Goal: Task Accomplishment & Management: Complete application form

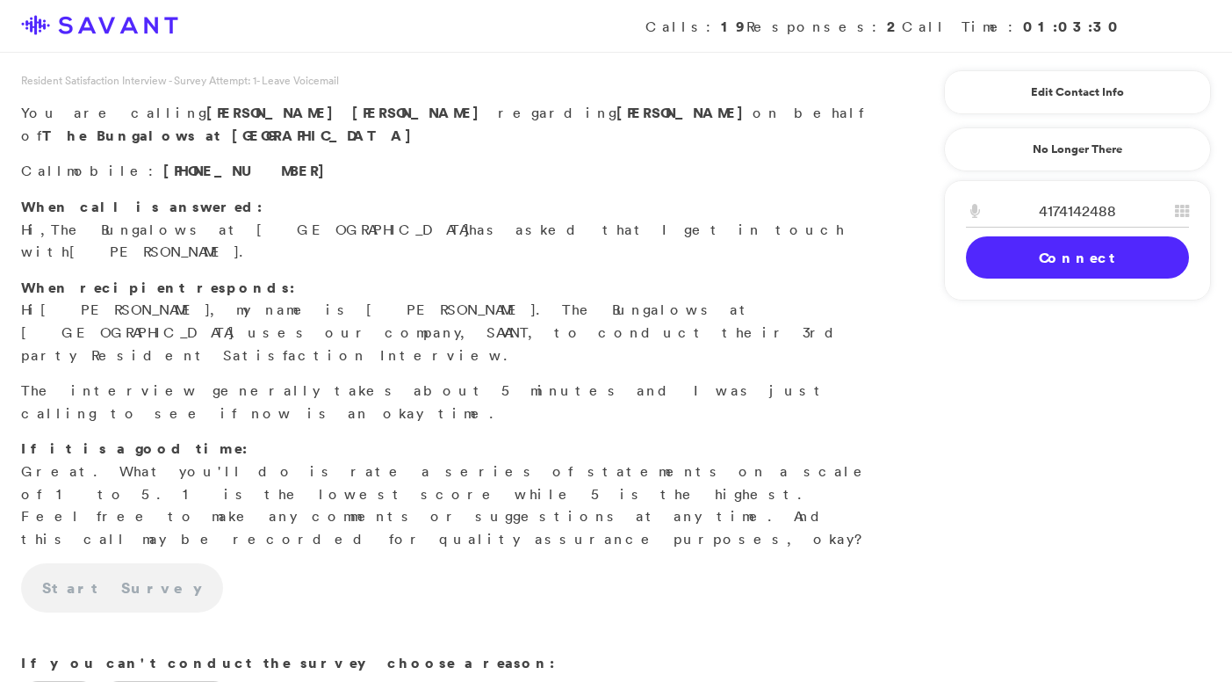
click at [1042, 263] on link "Connect" at bounding box center [1077, 257] width 223 height 42
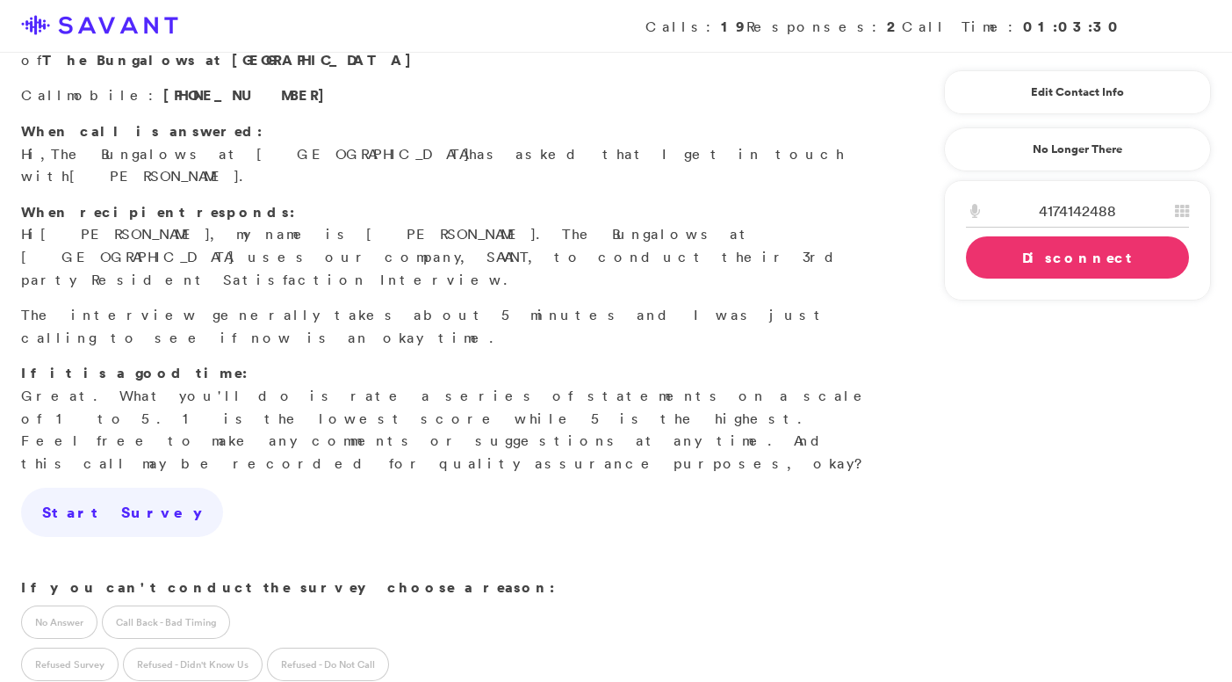
scroll to position [119, 0]
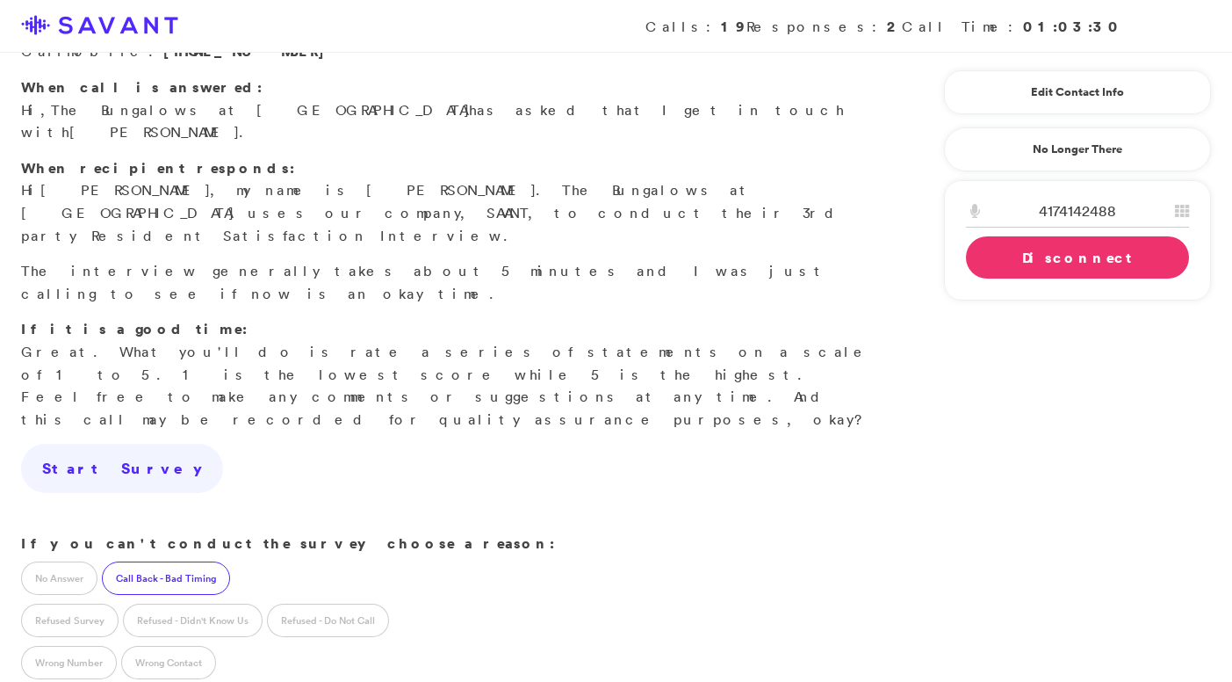
click at [175, 561] on label "Call Back - Bad Timing" at bounding box center [166, 577] width 128 height 33
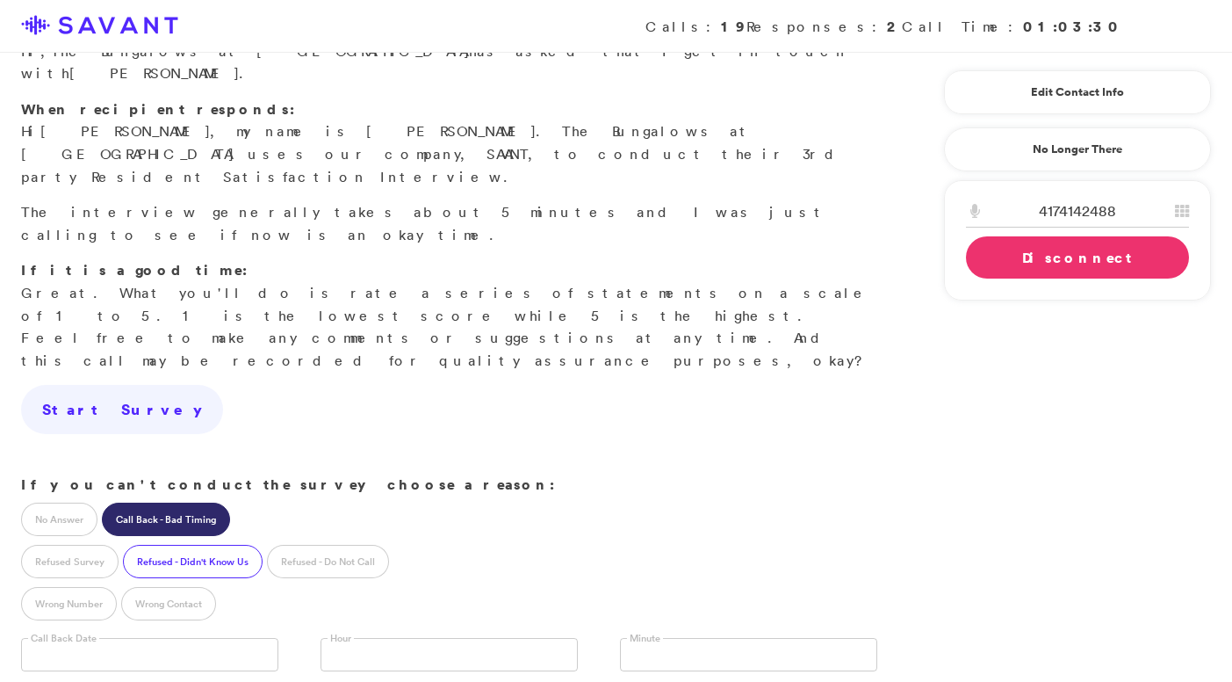
scroll to position [228, 0]
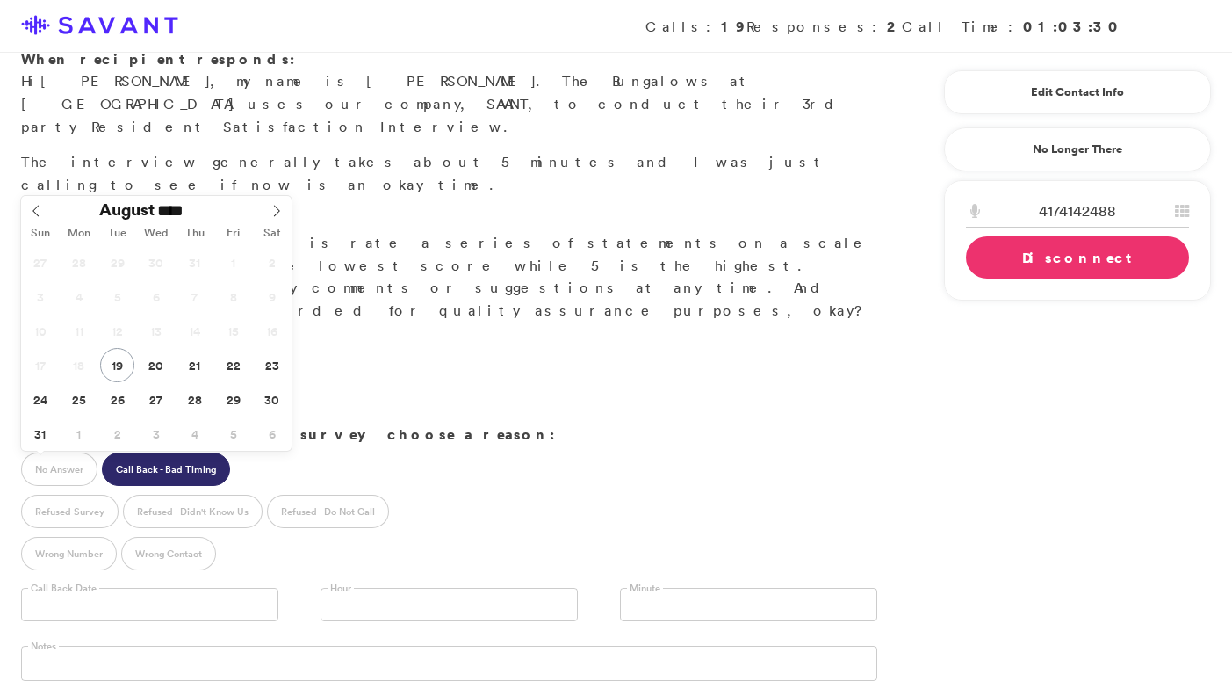
click at [175, 588] on input "text" at bounding box center [149, 604] width 257 height 33
type input "**********"
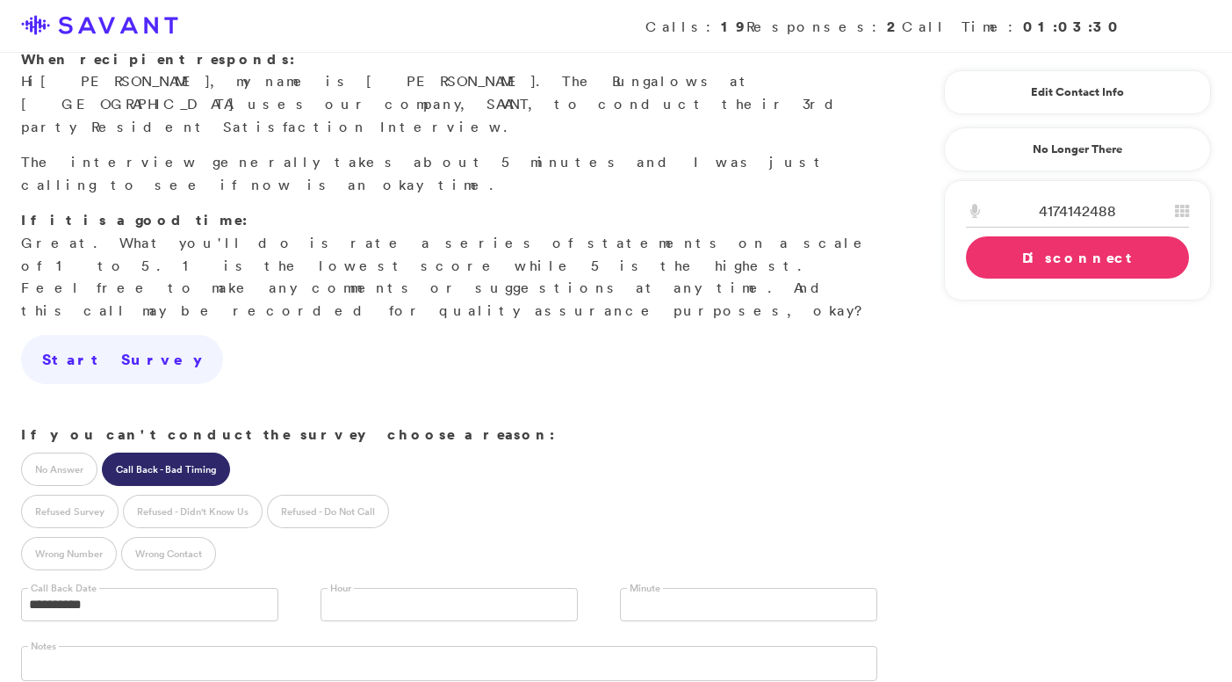
click at [357, 588] on link at bounding box center [449, 604] width 257 height 33
click at [356, 673] on li "11 AM" at bounding box center [449, 684] width 256 height 22
click at [732, 588] on link at bounding box center [748, 604] width 257 height 33
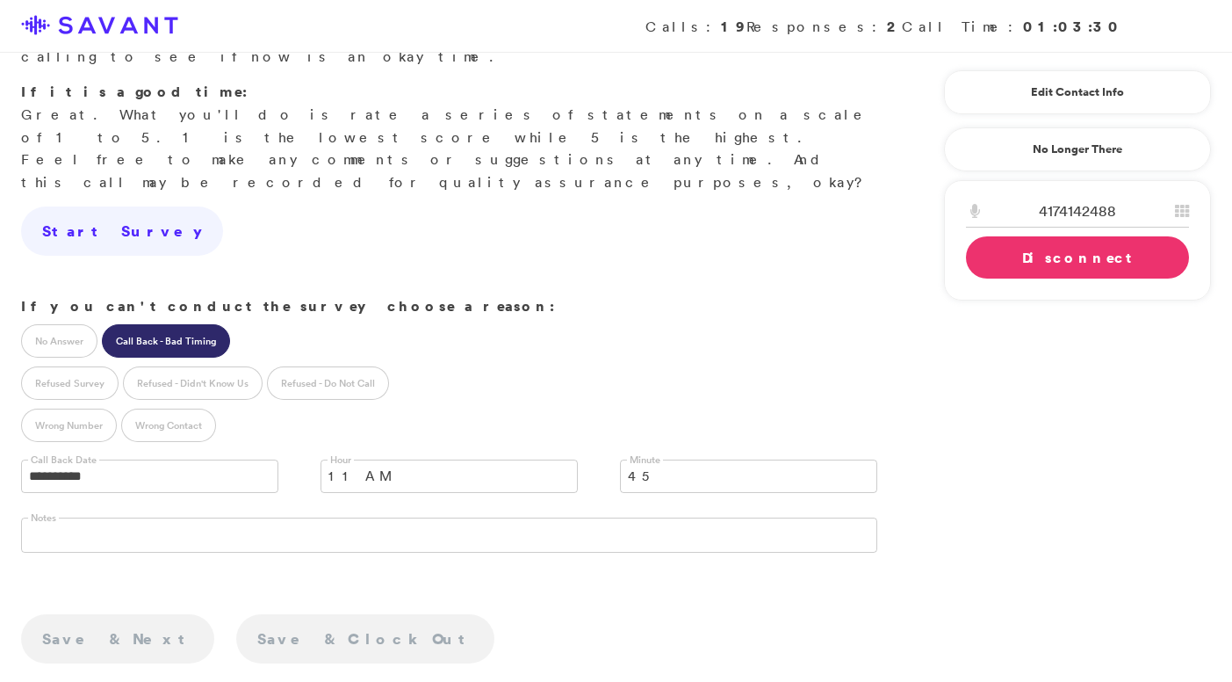
scroll to position [428, 0]
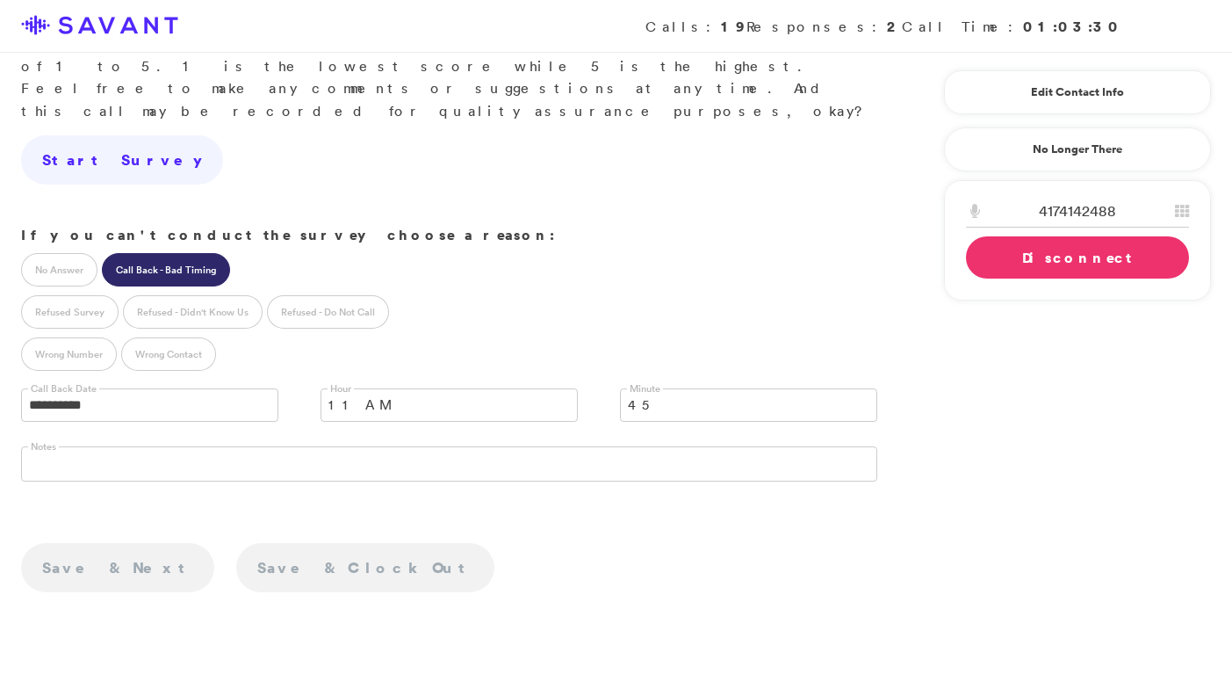
click at [1012, 258] on link "Disconnect" at bounding box center [1077, 257] width 223 height 42
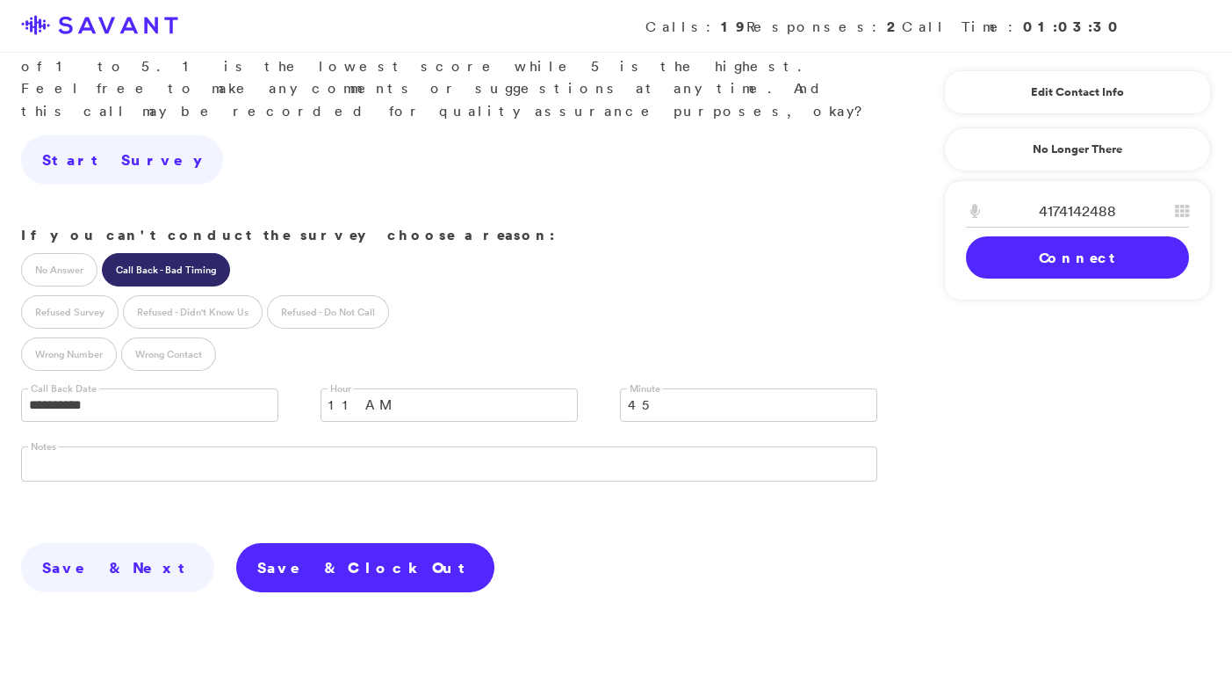
click at [236, 543] on link "Save & Clock Out" at bounding box center [365, 567] width 258 height 49
